Goal: Find specific page/section: Find specific page/section

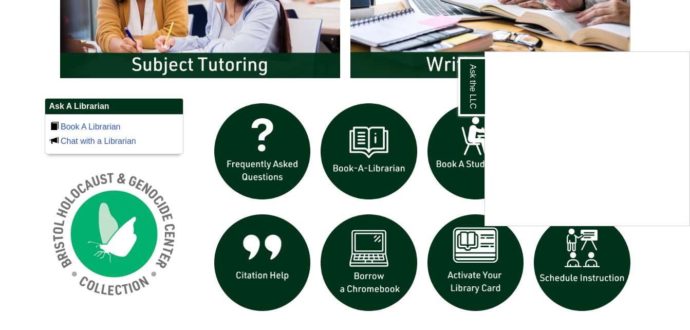
scroll to position [615, 0]
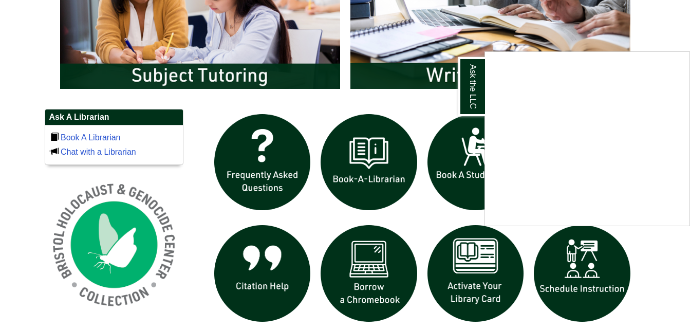
click at [196, 70] on div "Ask the LLC" at bounding box center [345, 165] width 690 height 330
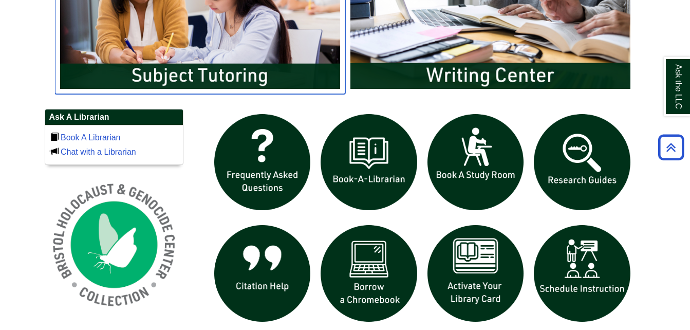
click at [225, 71] on img "slideshow" at bounding box center [200, 15] width 290 height 156
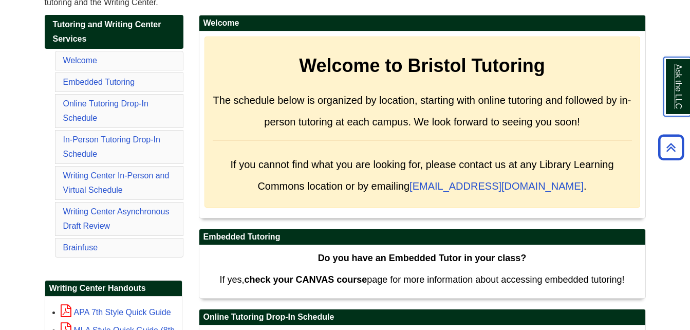
scroll to position [176, 0]
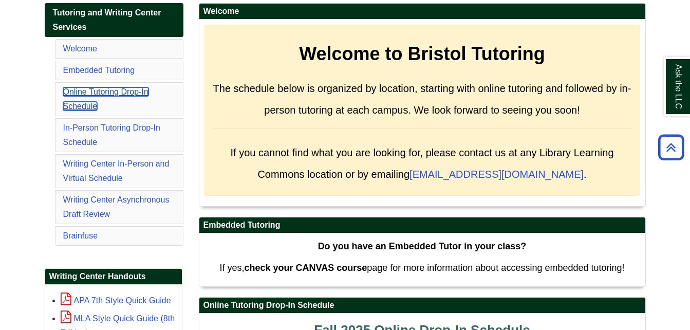
click at [97, 88] on link "Online Tutoring Drop-In Schedule" at bounding box center [105, 98] width 85 height 23
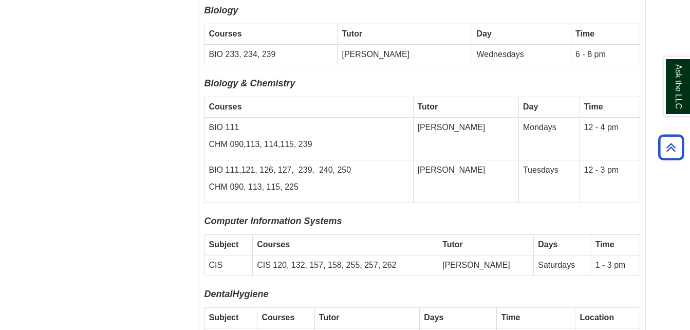
scroll to position [3159, 0]
